Goal: Transaction & Acquisition: Purchase product/service

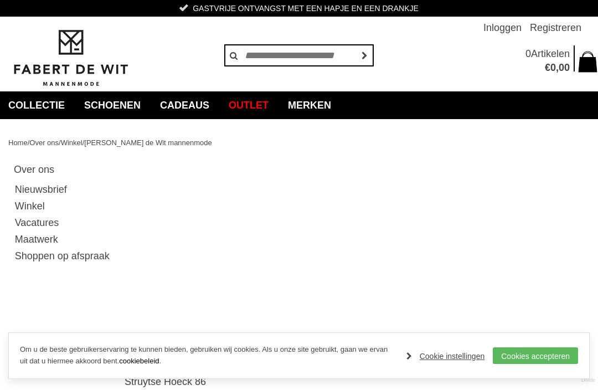
click at [339, 108] on link "Merken" at bounding box center [310, 105] width 60 height 28
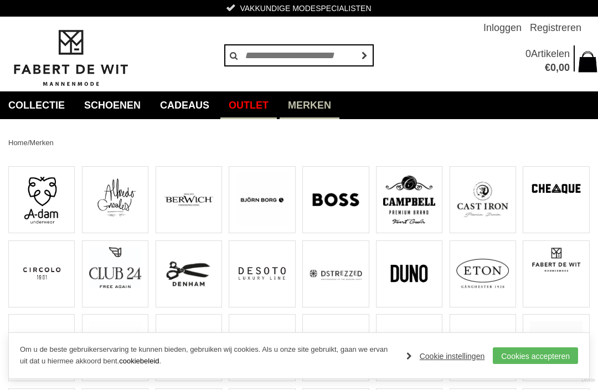
click at [272, 107] on link "Outlet" at bounding box center [248, 105] width 56 height 28
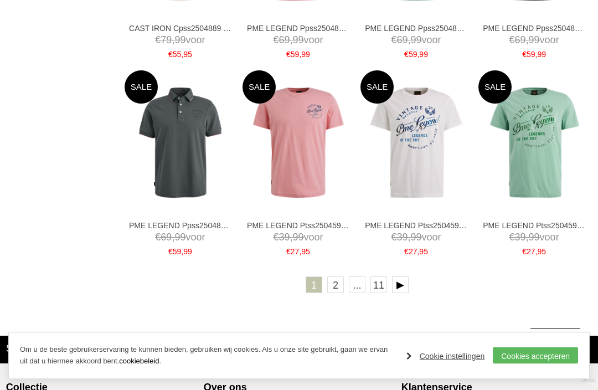
scroll to position [1713, 0]
click at [406, 276] on link at bounding box center [400, 284] width 17 height 17
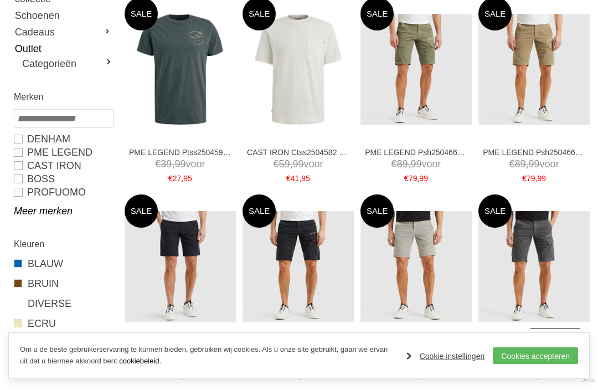
scroll to position [193, 0]
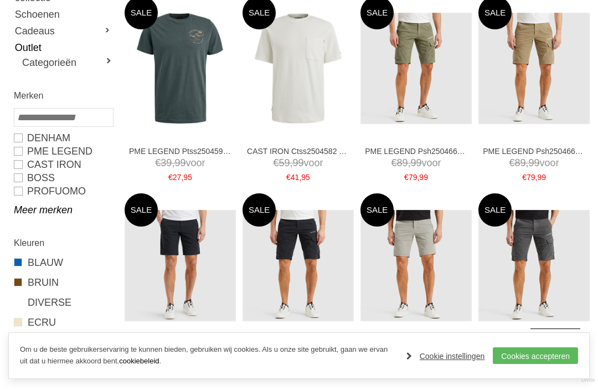
click at [20, 196] on link "PROFUOMO" at bounding box center [63, 190] width 99 height 13
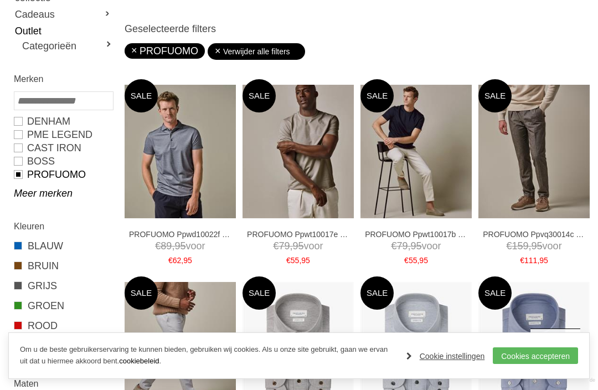
type input "**"
type input "***"
click at [18, 241] on span at bounding box center [18, 245] width 8 height 8
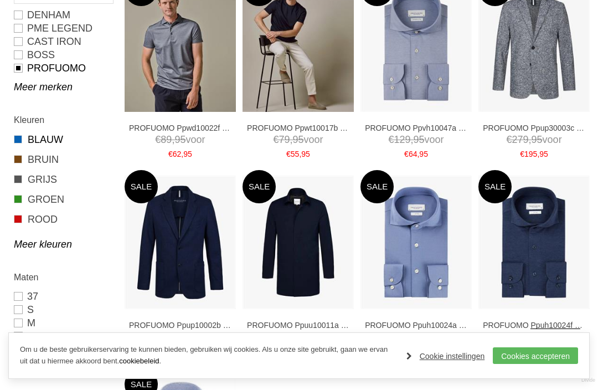
scroll to position [297, 0]
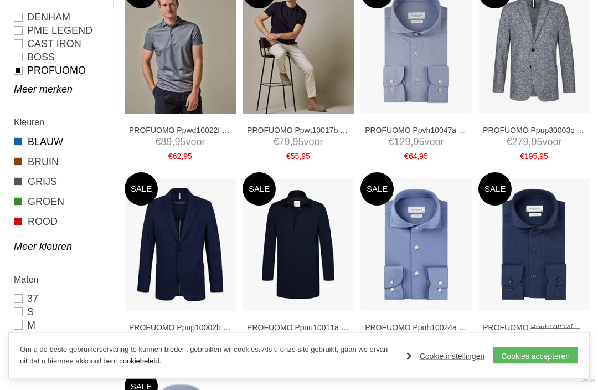
click at [26, 89] on link "Meer merken" at bounding box center [63, 89] width 99 height 13
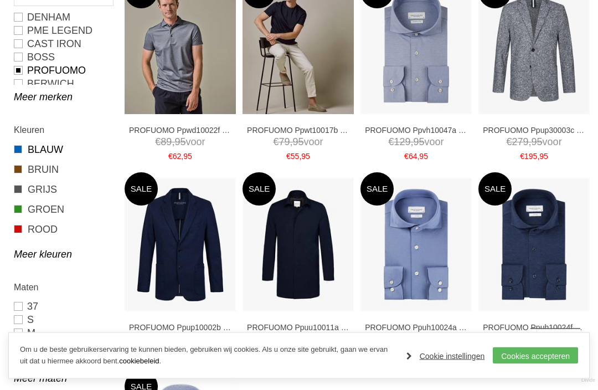
scroll to position [297, 0]
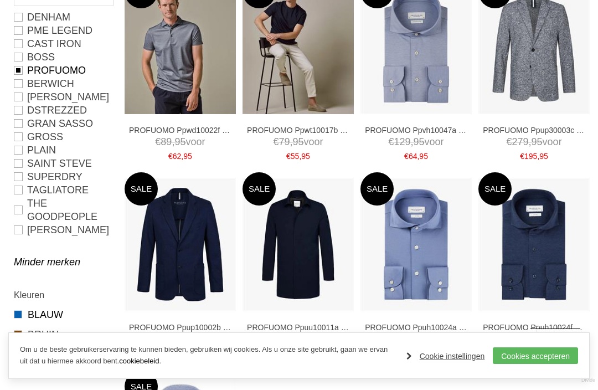
click at [20, 213] on link "The Goodpeople" at bounding box center [63, 210] width 99 height 27
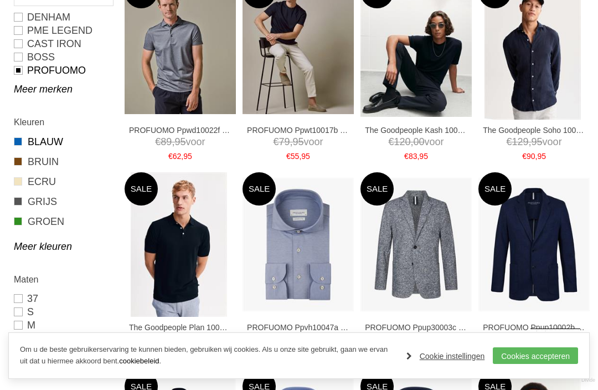
click at [23, 91] on link "Meer merken" at bounding box center [63, 89] width 99 height 13
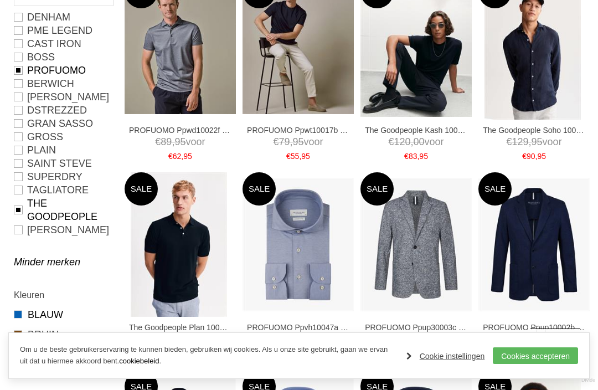
click at [18, 110] on link "Dstrezzed" at bounding box center [63, 110] width 99 height 13
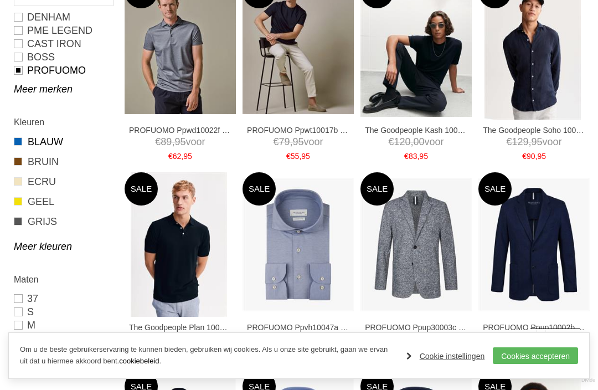
click at [28, 92] on link "Meer merken" at bounding box center [63, 89] width 99 height 13
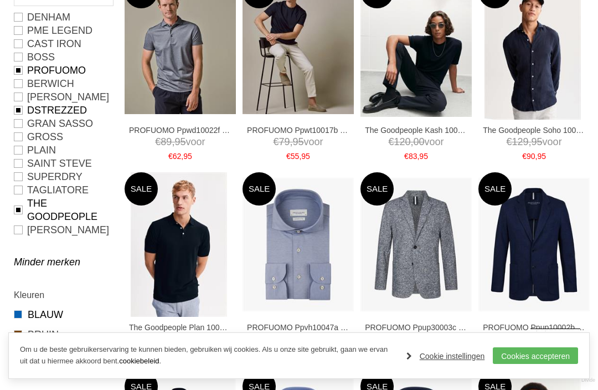
click at [20, 125] on link "GRAN SASSO" at bounding box center [63, 123] width 99 height 13
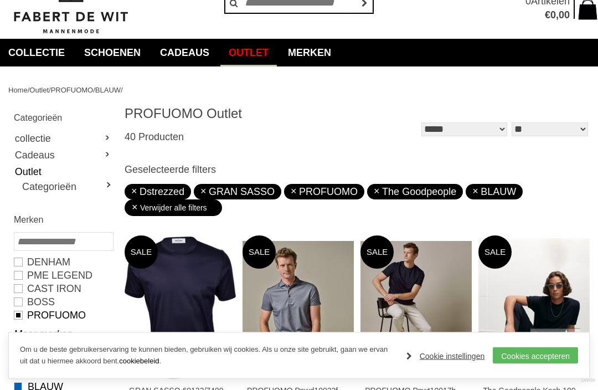
scroll to position [105, 0]
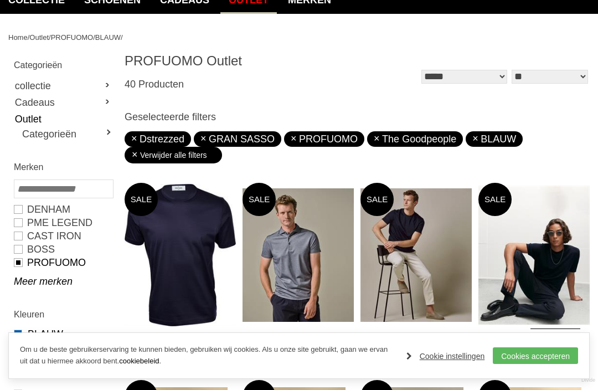
click at [39, 133] on link "Categorieën" at bounding box center [67, 133] width 90 height 13
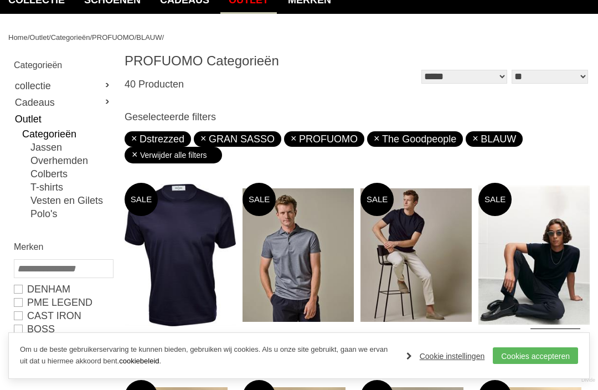
click at [81, 200] on link "Vesten en Gilets" at bounding box center [71, 200] width 82 height 13
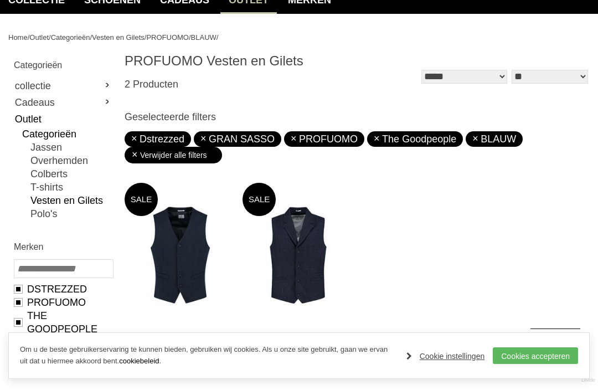
type input "**"
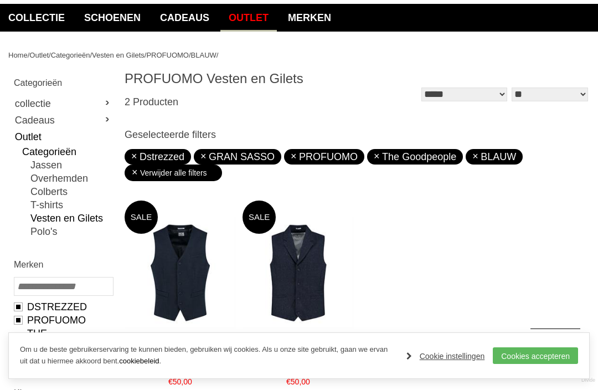
scroll to position [85, 0]
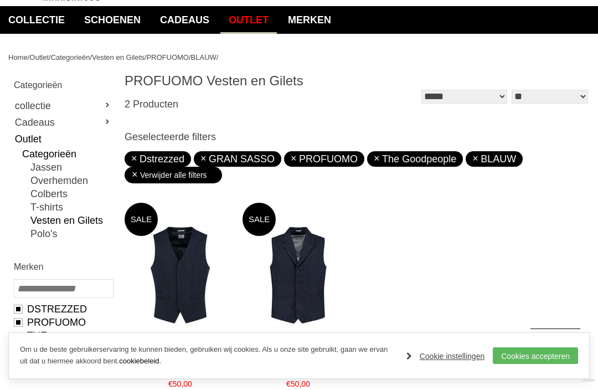
click at [24, 308] on link "Dstrezzed" at bounding box center [63, 308] width 99 height 13
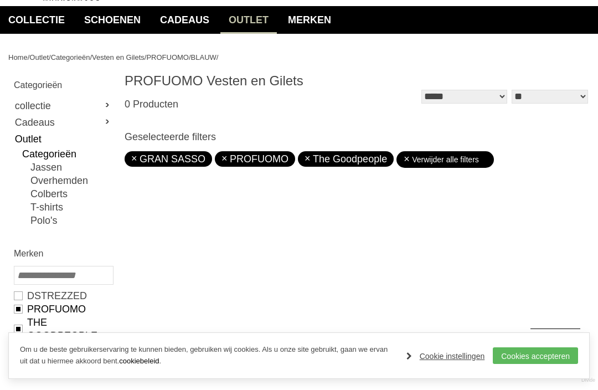
click at [22, 307] on link "PROFUOMO" at bounding box center [63, 308] width 99 height 13
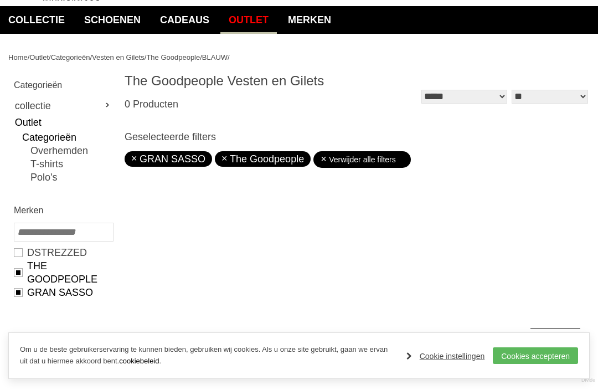
click at [19, 269] on link "The Goodpeople" at bounding box center [63, 272] width 99 height 27
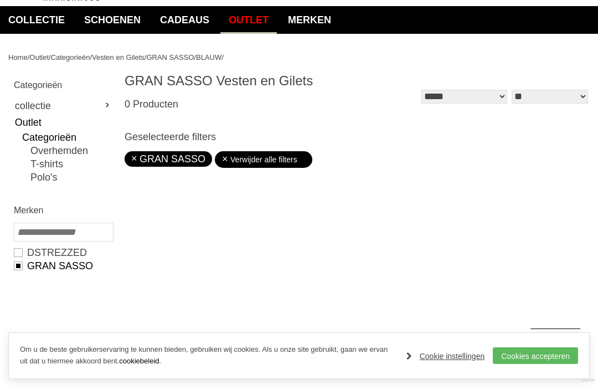
click at [21, 271] on link "GRAN SASSO" at bounding box center [63, 265] width 99 height 13
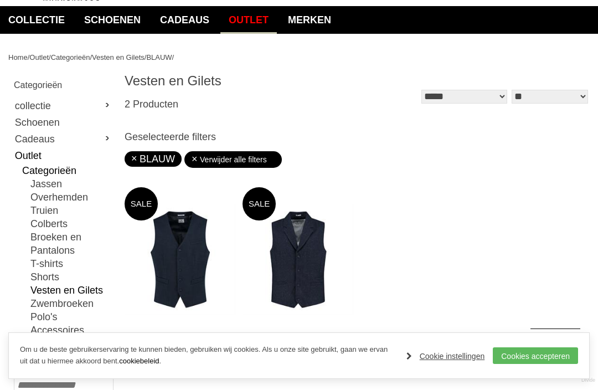
click at [45, 290] on link "Vesten en Gilets" at bounding box center [71, 290] width 82 height 13
click at [212, 160] on link "Verwijder alle filters" at bounding box center [233, 159] width 84 height 17
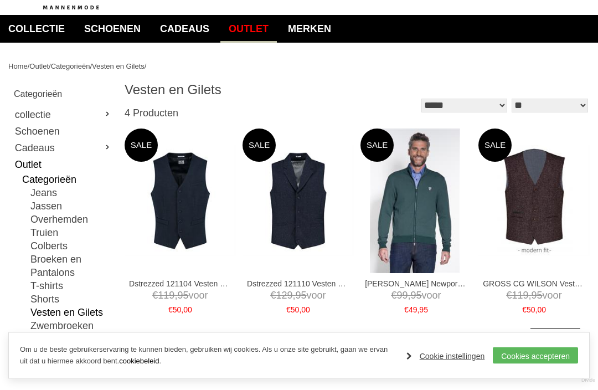
scroll to position [76, 0]
click at [26, 185] on link "Categorieën" at bounding box center [67, 179] width 90 height 13
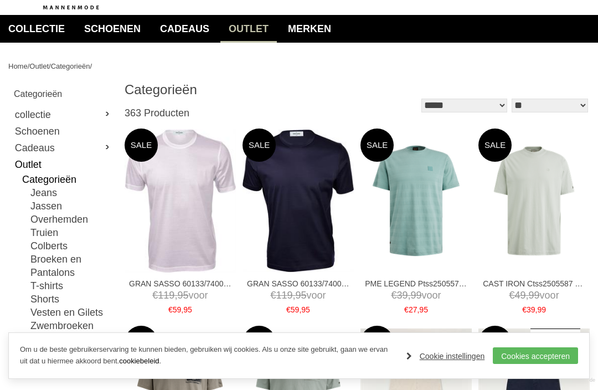
type input "*"
type input "***"
click at [40, 191] on link "Jeans" at bounding box center [71, 192] width 82 height 13
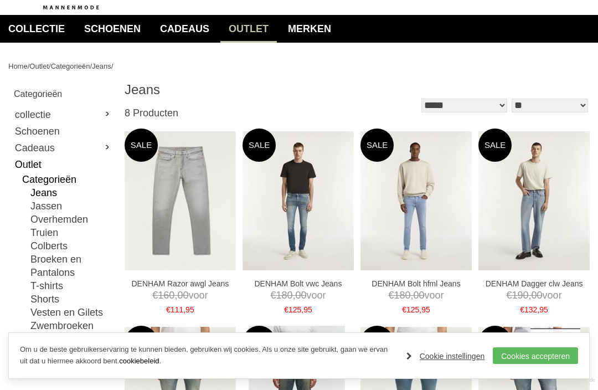
type input "***"
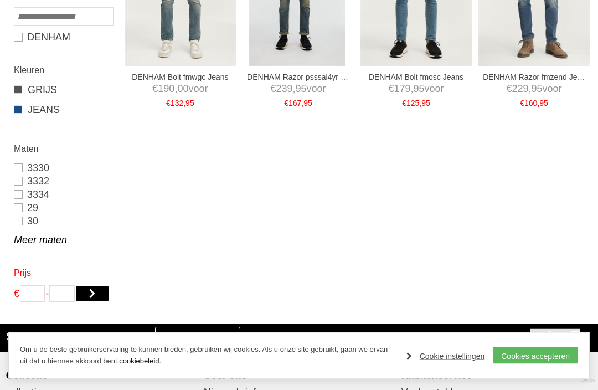
scroll to position [480, 0]
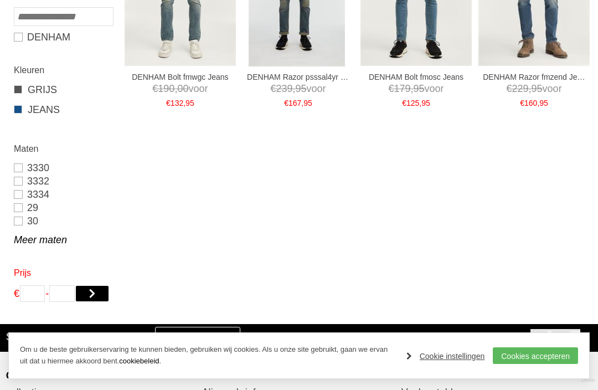
click at [19, 183] on link "3332" at bounding box center [63, 180] width 99 height 13
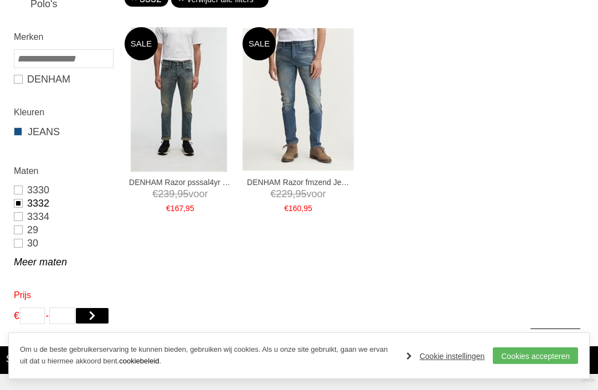
scroll to position [244, 0]
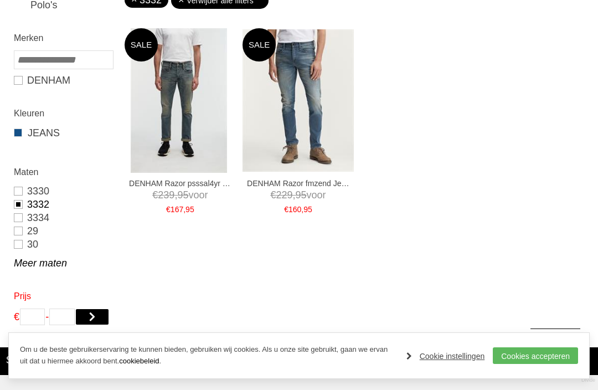
click at [17, 216] on link "3334" at bounding box center [63, 217] width 99 height 13
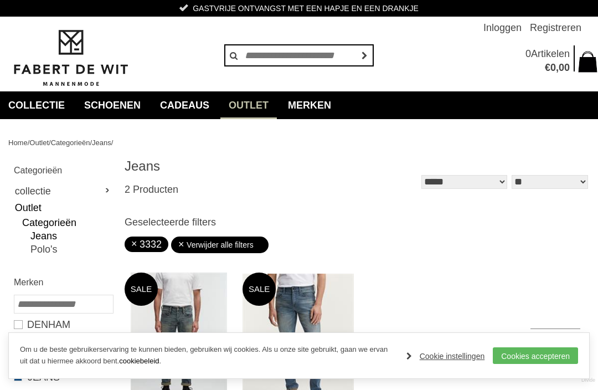
scroll to position [244, 0]
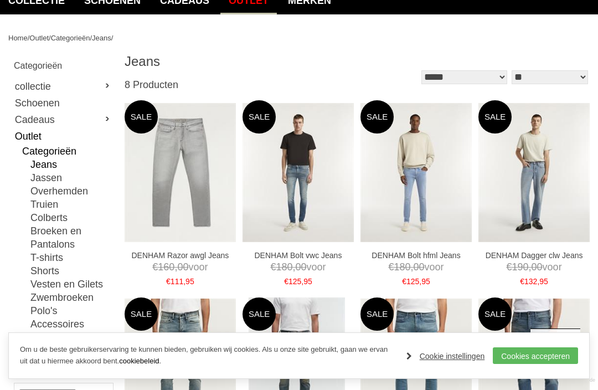
scroll to position [104, 0]
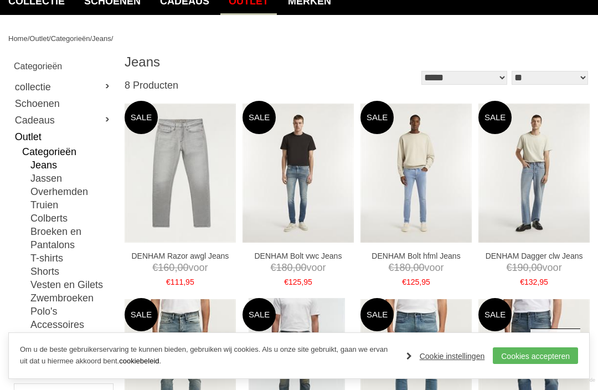
click at [33, 205] on link "Truien" at bounding box center [71, 204] width 82 height 13
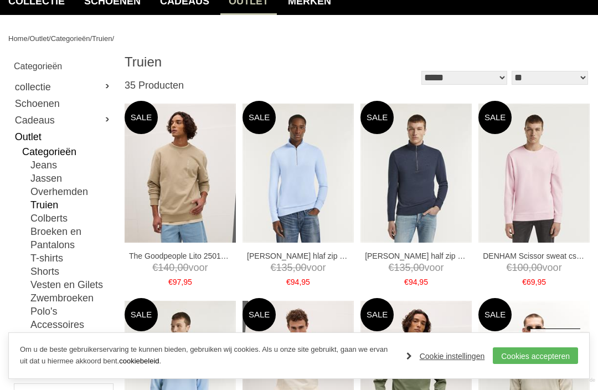
type input "**"
type input "***"
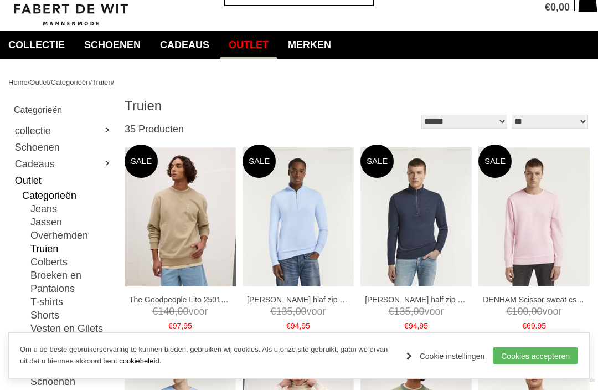
scroll to position [59, 0]
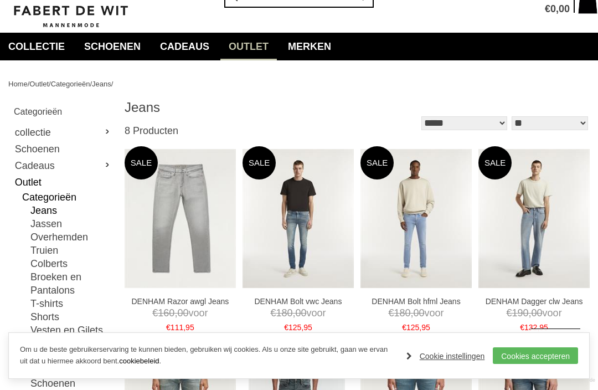
type input "***"
